Goal: Task Accomplishment & Management: Manage account settings

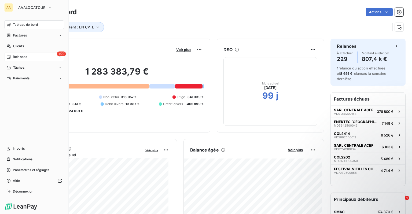
click at [12, 56] on div "Relances" at bounding box center [16, 56] width 21 height 5
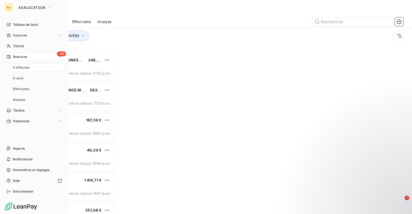
scroll to position [158, 85]
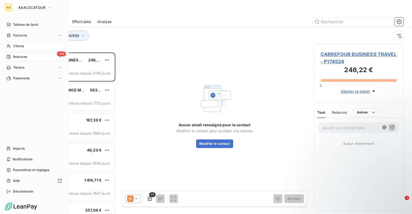
click at [20, 45] on span "Clients" at bounding box center [18, 46] width 11 height 5
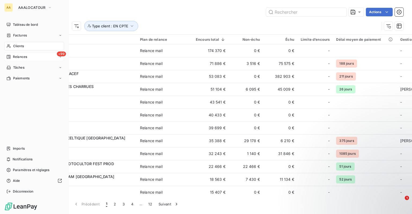
click at [28, 55] on div "+99 Relances" at bounding box center [34, 57] width 60 height 9
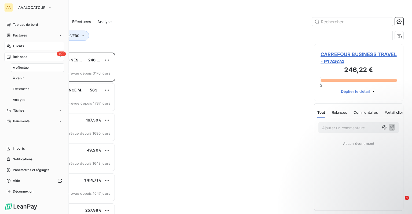
scroll to position [158, 85]
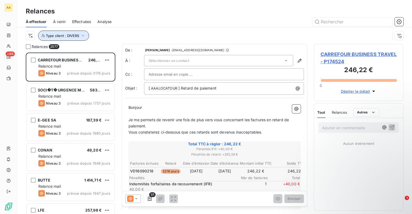
click at [81, 39] on button "Type client : DIVERS" at bounding box center [63, 36] width 51 height 10
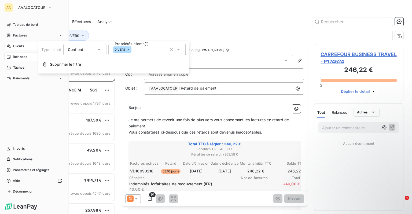
click at [17, 47] on span "Clients" at bounding box center [18, 46] width 11 height 5
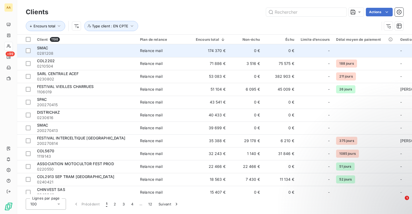
click at [71, 52] on span "0281208" at bounding box center [85, 53] width 97 height 5
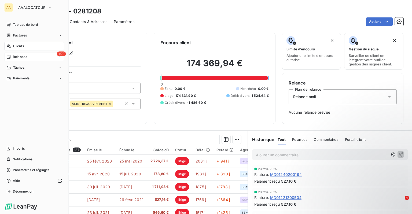
click at [9, 56] on icon at bounding box center [8, 57] width 4 height 4
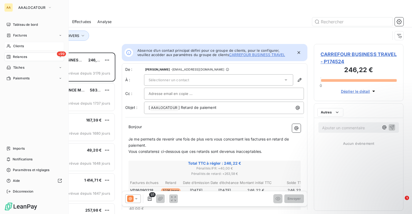
scroll to position [158, 85]
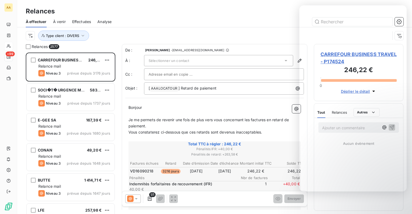
click at [200, 39] on div "Type client : DIVERS" at bounding box center [208, 36] width 365 height 10
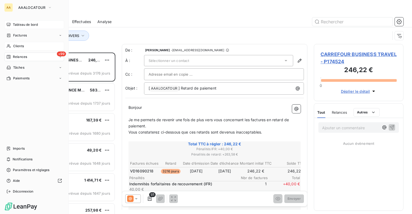
click at [21, 23] on span "Tableau de bord" at bounding box center [25, 24] width 25 height 5
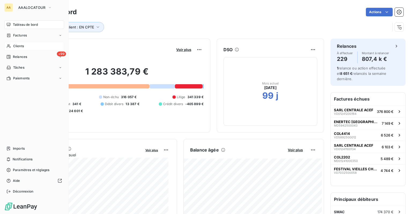
click at [15, 48] on span "Clients" at bounding box center [18, 46] width 11 height 5
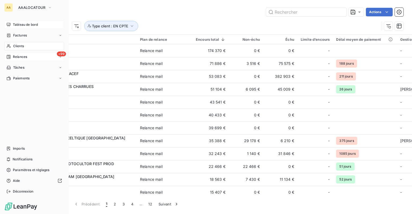
click at [20, 60] on div "+99 Relances" at bounding box center [34, 57] width 60 height 9
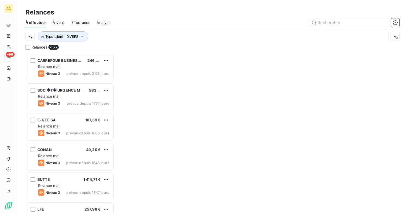
scroll to position [158, 85]
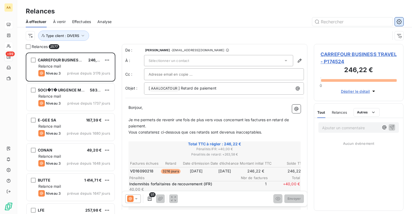
click at [401, 21] on icon "button" at bounding box center [399, 21] width 5 height 5
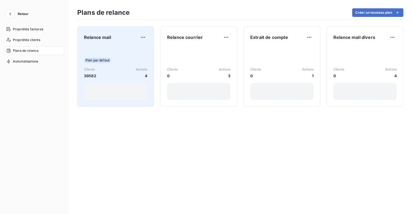
click at [97, 46] on div "Plan par défaut Clients 39582 Actions 4" at bounding box center [115, 73] width 63 height 54
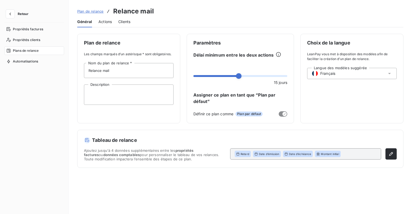
click at [107, 21] on span "Actions" at bounding box center [105, 21] width 13 height 5
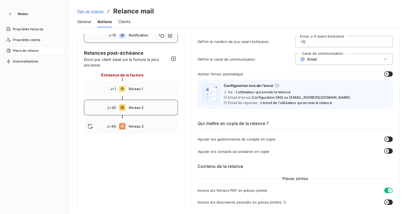
scroll to position [27, 0]
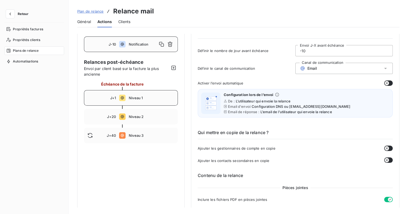
click at [118, 99] on div "J+1 Niveau 1" at bounding box center [131, 98] width 94 height 16
type input "1"
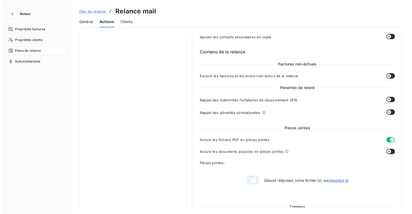
scroll to position [143, 0]
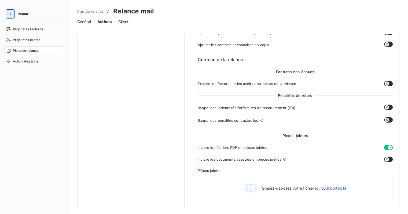
click at [6, 11] on button "button" at bounding box center [10, 14] width 9 height 9
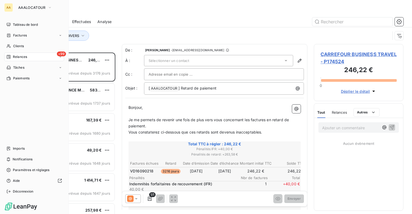
scroll to position [158, 85]
click at [20, 159] on span "Notifications" at bounding box center [23, 159] width 20 height 5
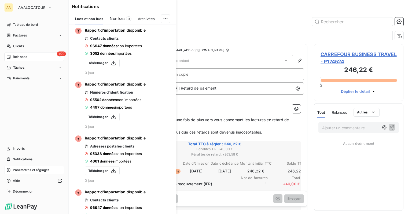
click at [33, 170] on span "Paramètres et réglages" at bounding box center [31, 170] width 37 height 5
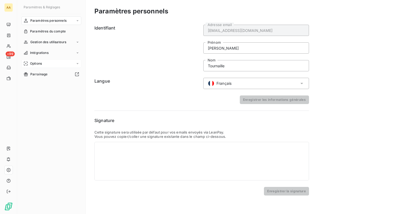
click at [43, 60] on div "Options" at bounding box center [51, 63] width 60 height 9
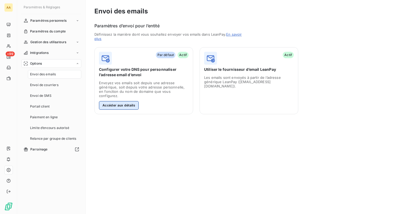
click at [121, 101] on button "Accéder aux détails" at bounding box center [119, 105] width 40 height 9
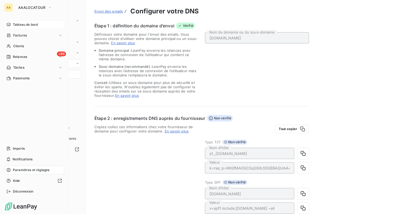
click at [25, 22] on div "Tableau de bord" at bounding box center [34, 24] width 60 height 9
